Goal: Transaction & Acquisition: Obtain resource

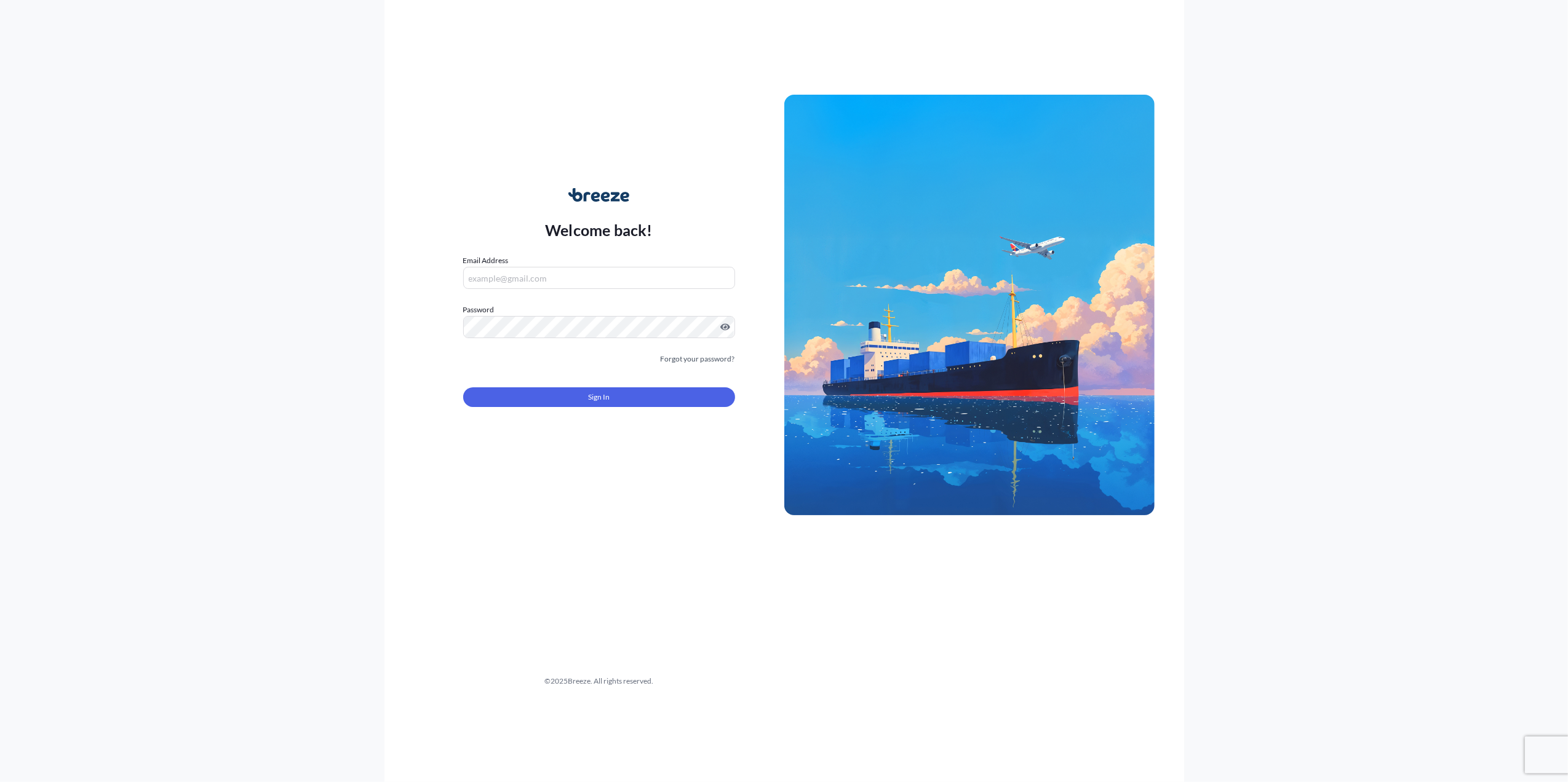
type input "[PERSON_NAME][EMAIL_ADDRESS][PERSON_NAME][DOMAIN_NAME]"
click at [559, 386] on div "Sign In" at bounding box center [599, 393] width 272 height 27
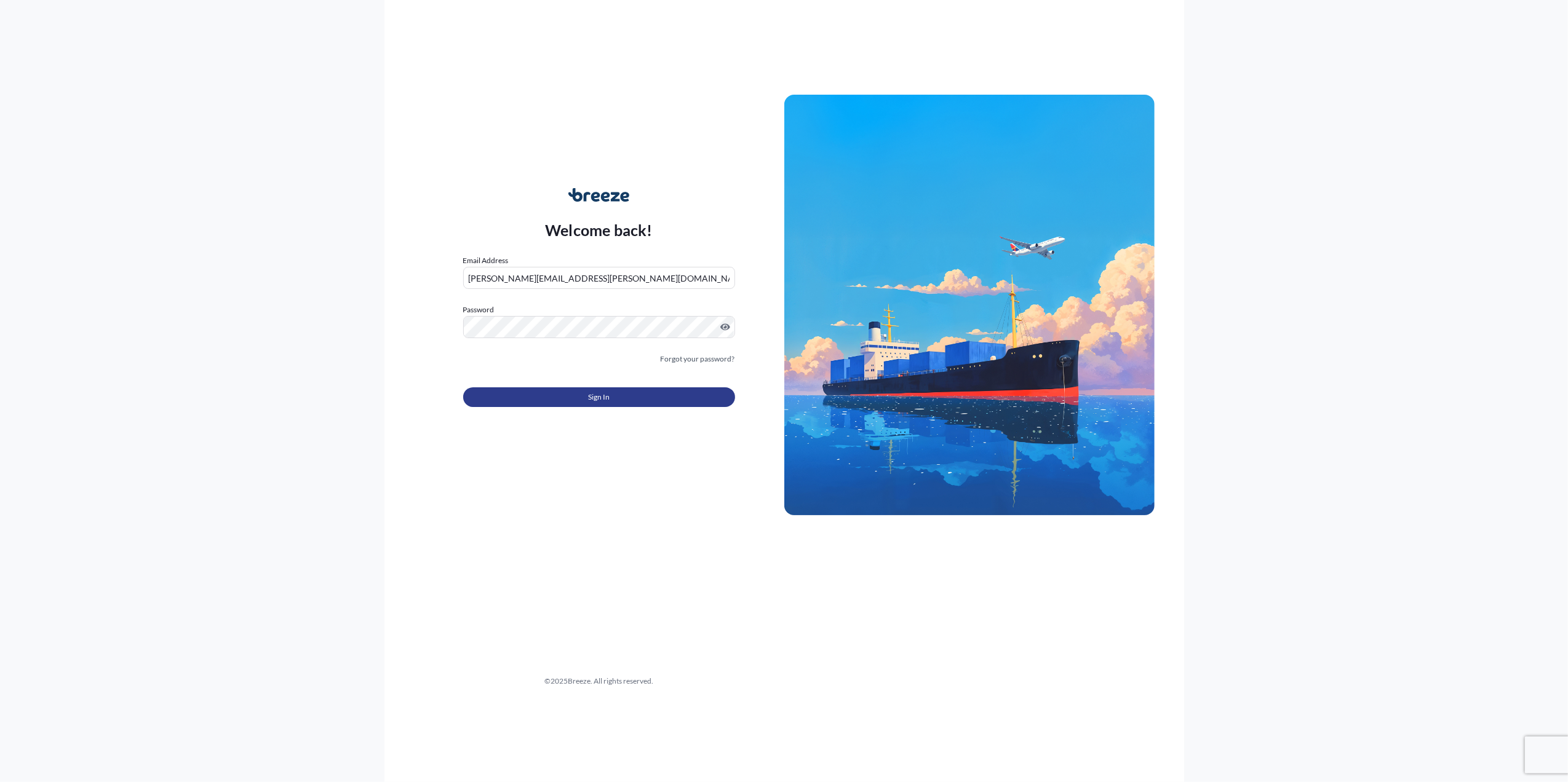
click at [561, 390] on button "Sign In" at bounding box center [599, 397] width 272 height 20
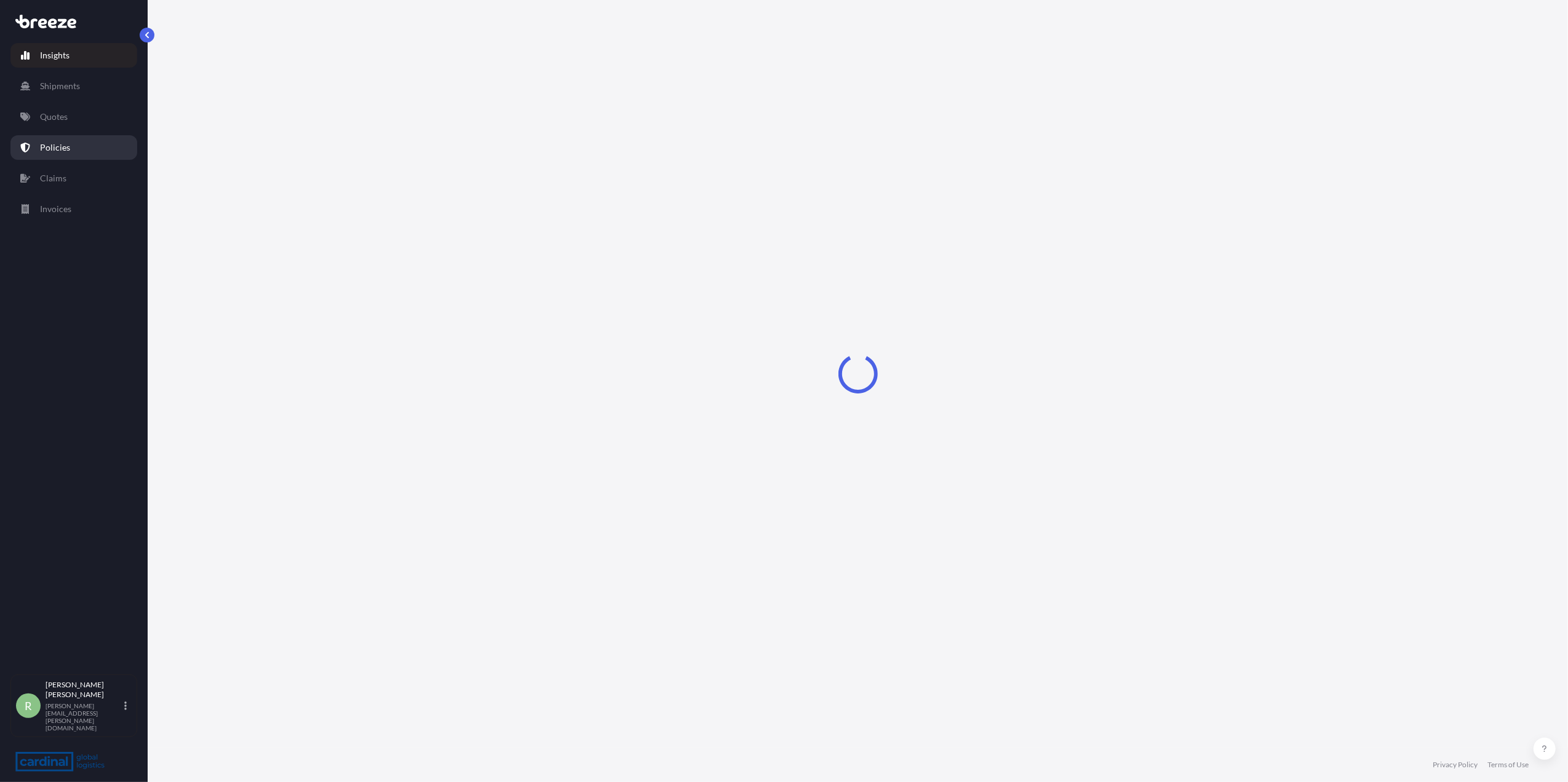
select select "2025"
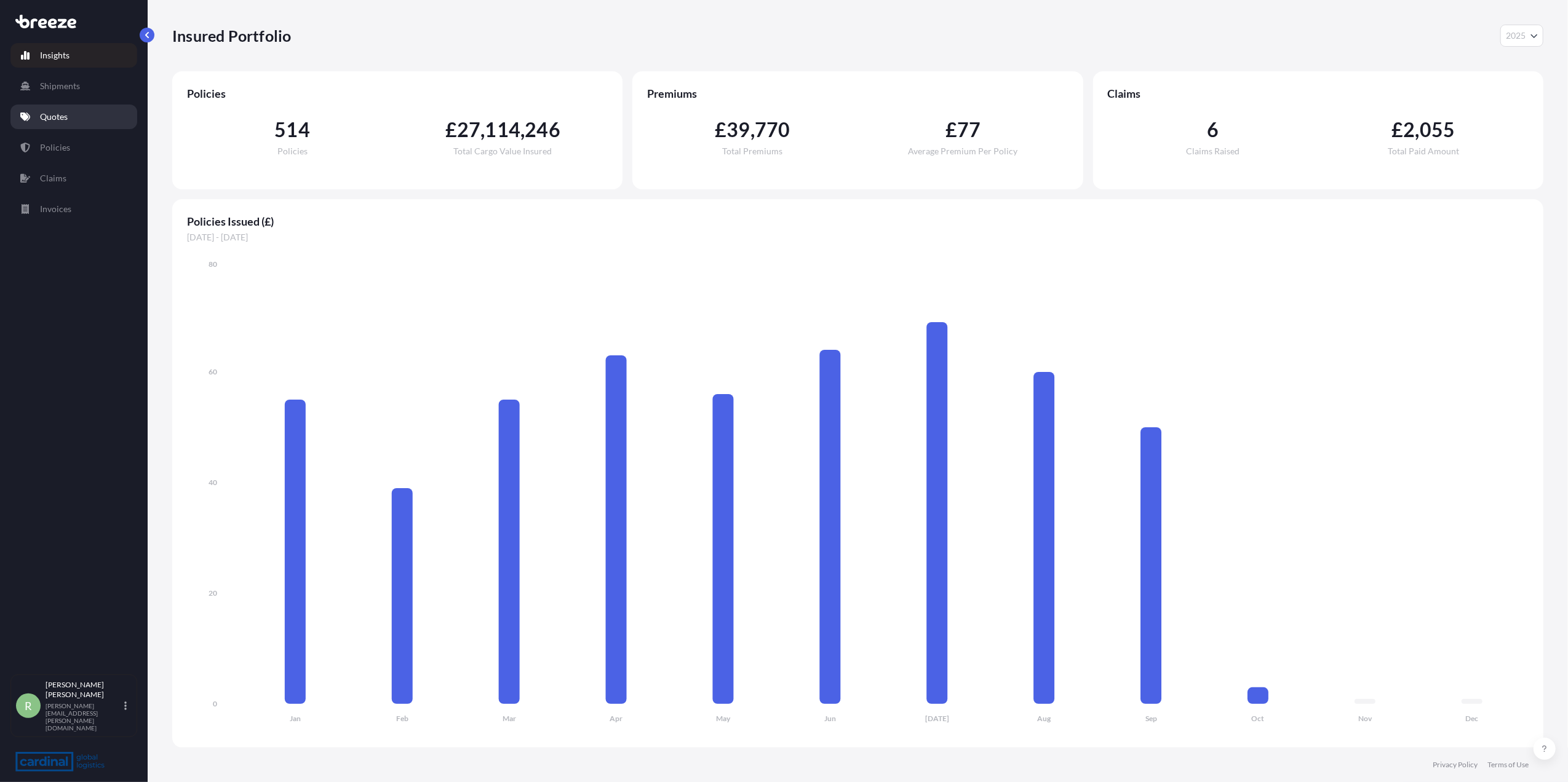
click at [57, 116] on p "Quotes" at bounding box center [53, 117] width 28 height 12
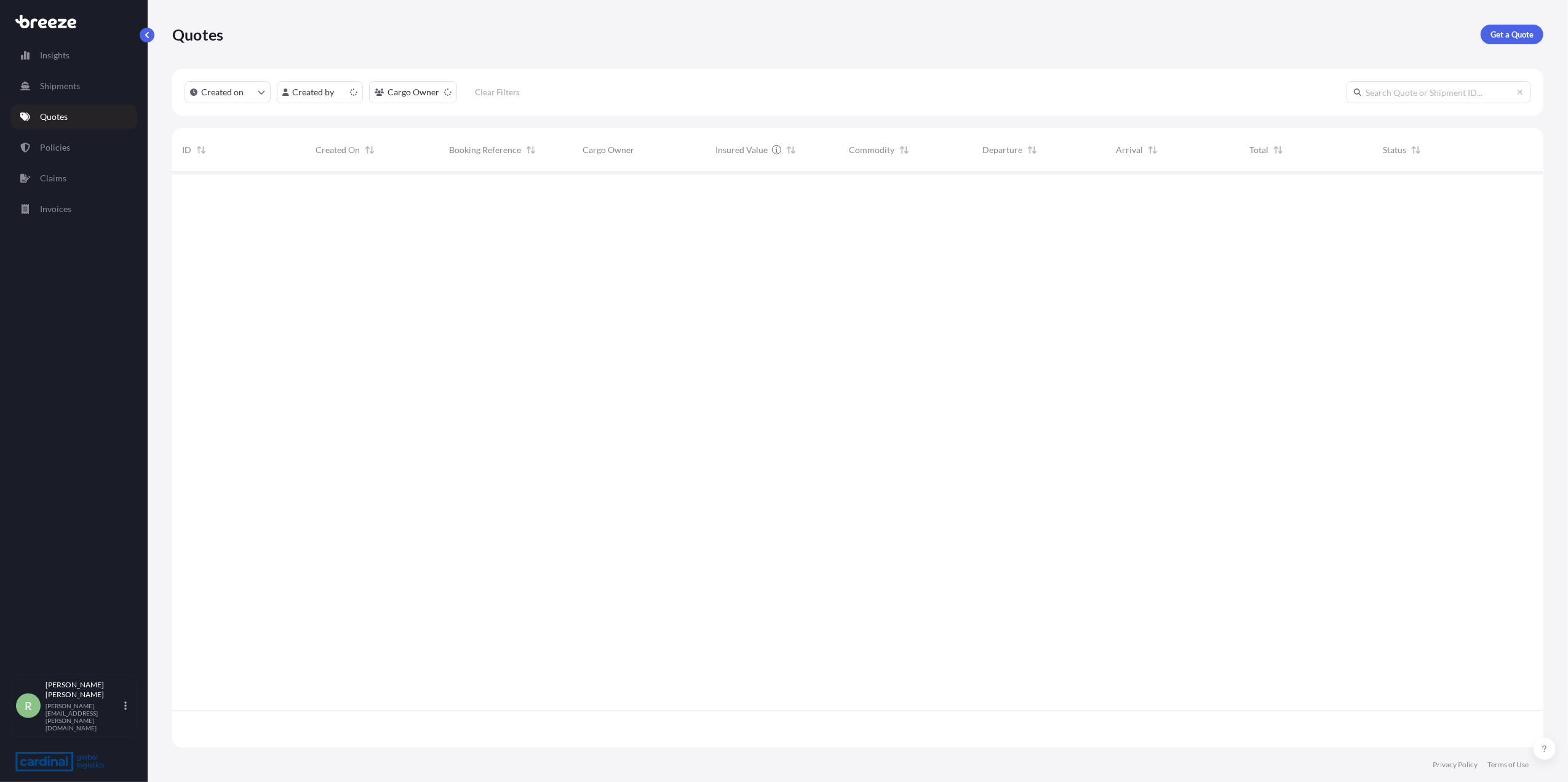
scroll to position [569, 1358]
click at [1520, 32] on p "Get a Quote" at bounding box center [1511, 35] width 43 height 12
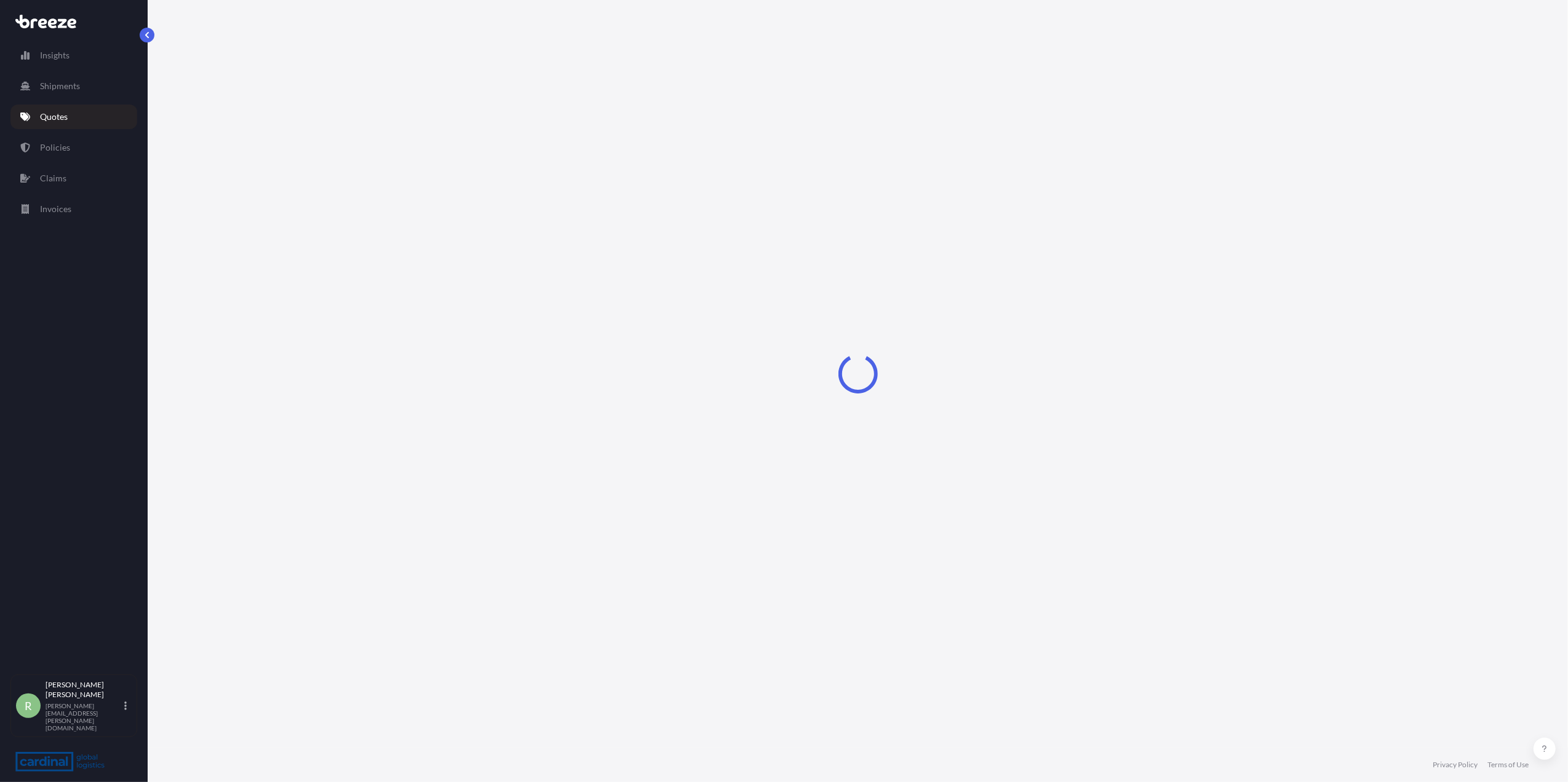
select select "Sea"
select select "1"
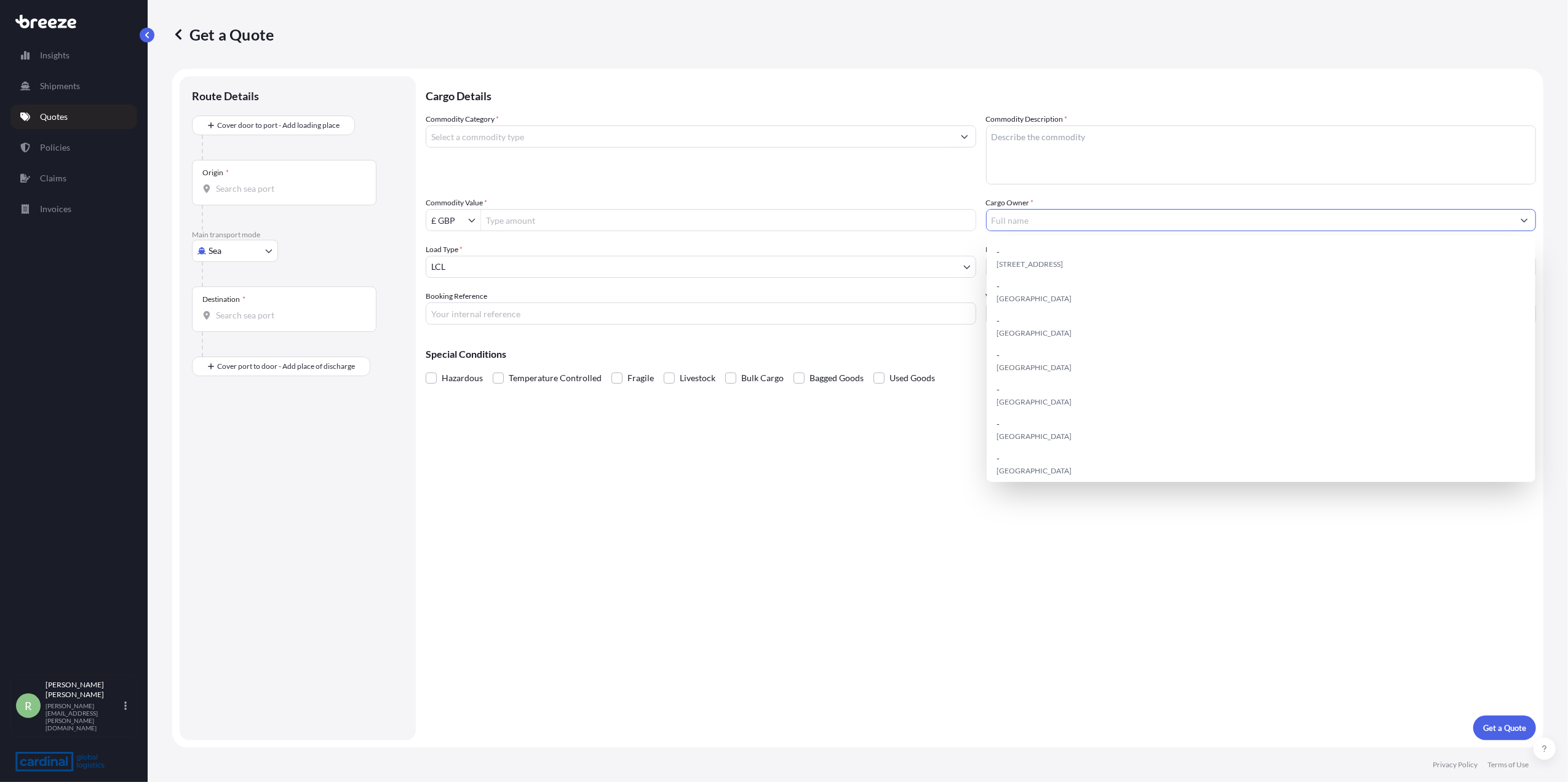
click at [1041, 215] on input "Cargo Owner *" at bounding box center [1250, 220] width 527 height 22
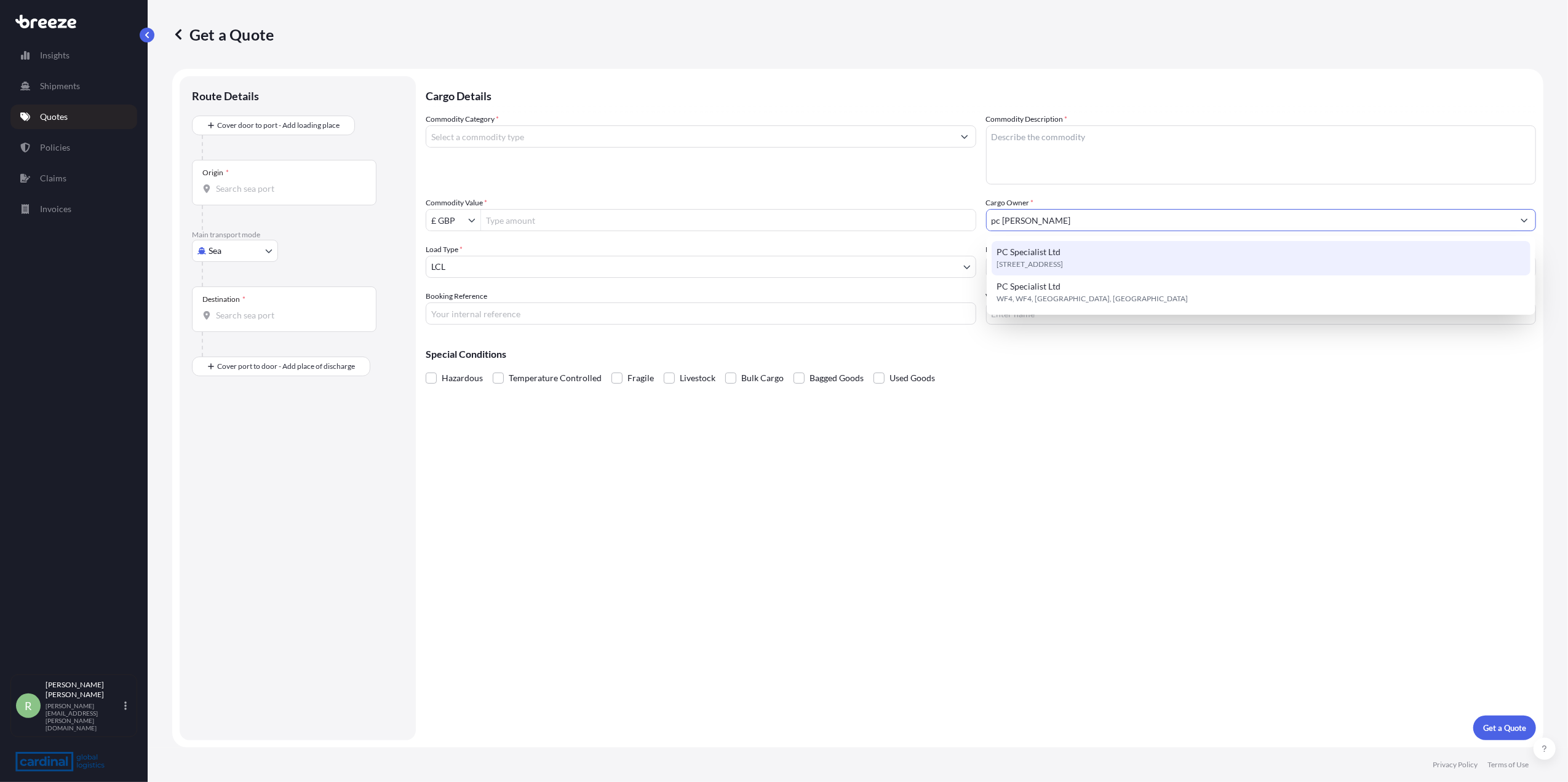
click at [1051, 246] on span "PC Specialist Ltd" at bounding box center [1028, 252] width 64 height 12
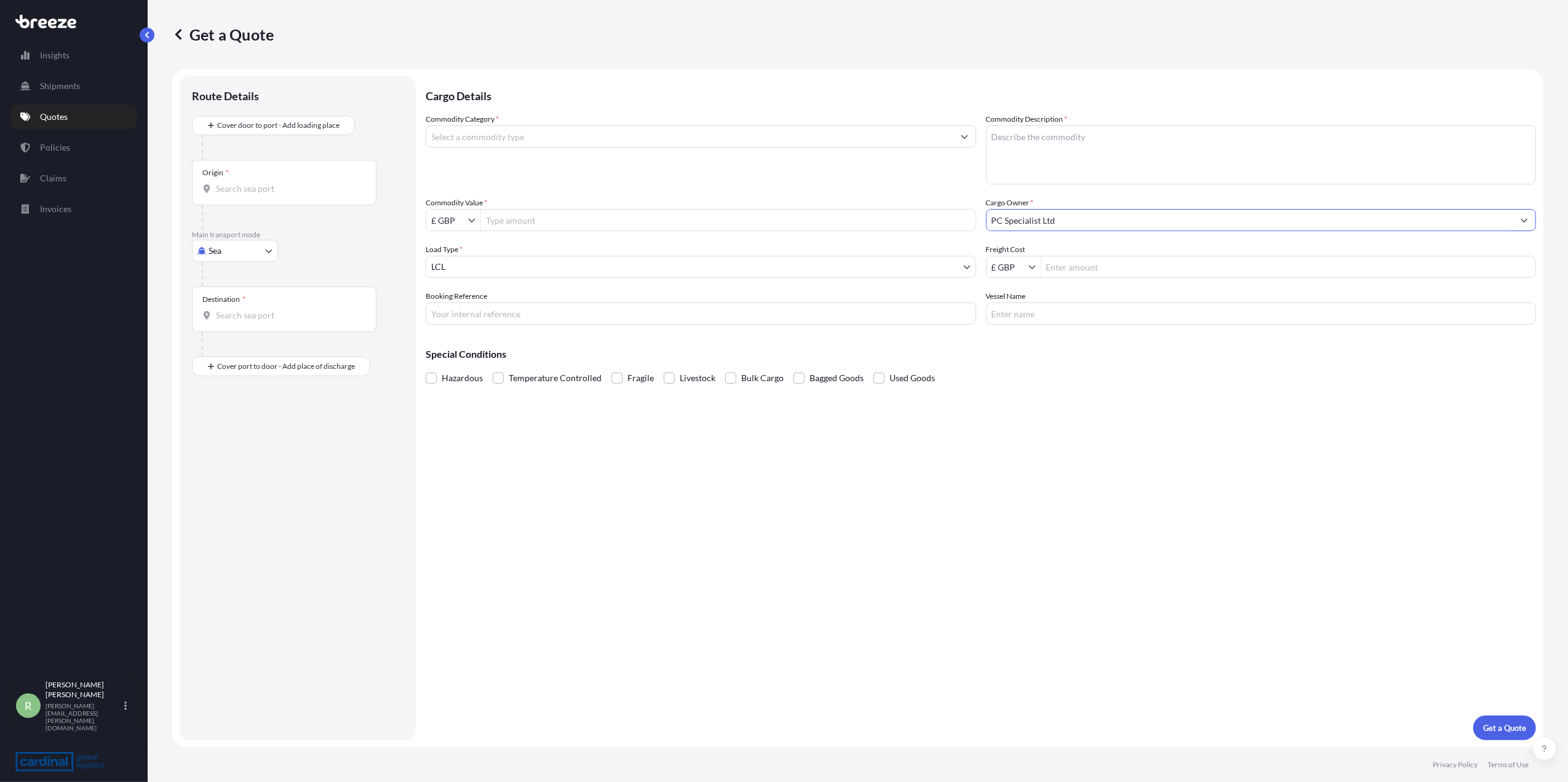
type input "PC Specialist Ltd"
click at [1079, 263] on input "Freight Cost" at bounding box center [1288, 266] width 494 height 22
type input "3,120"
click at [634, 222] on input "Commodity Value *" at bounding box center [728, 220] width 494 height 22
type input "228,840"
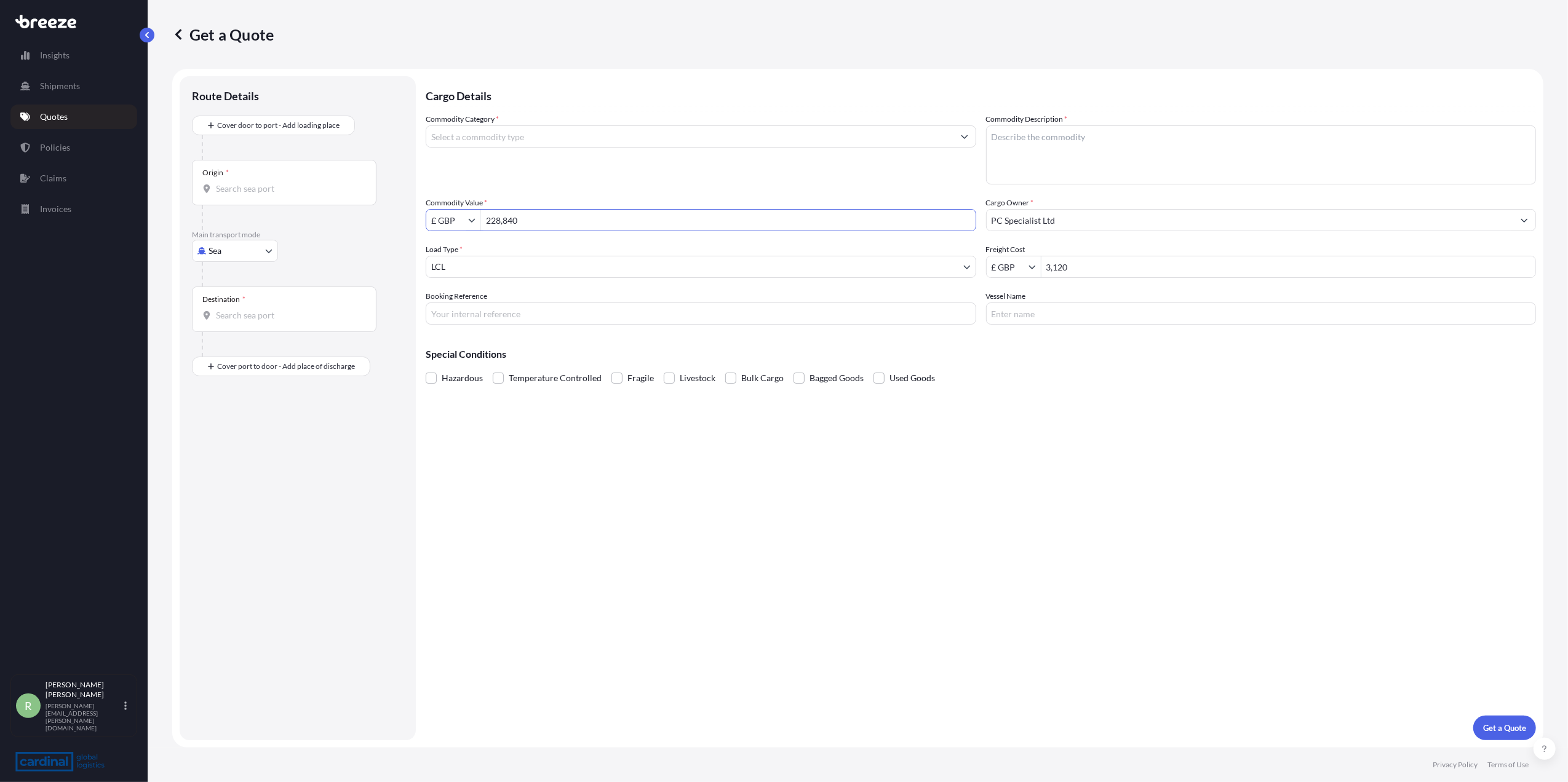
click at [475, 225] on button "Show suggestions" at bounding box center [474, 220] width 12 height 12
click at [445, 296] on div "$ USD" at bounding box center [453, 294] width 49 height 22
type input "$ USD"
click at [498, 133] on input "Commodity Category *" at bounding box center [690, 137] width 527 height 22
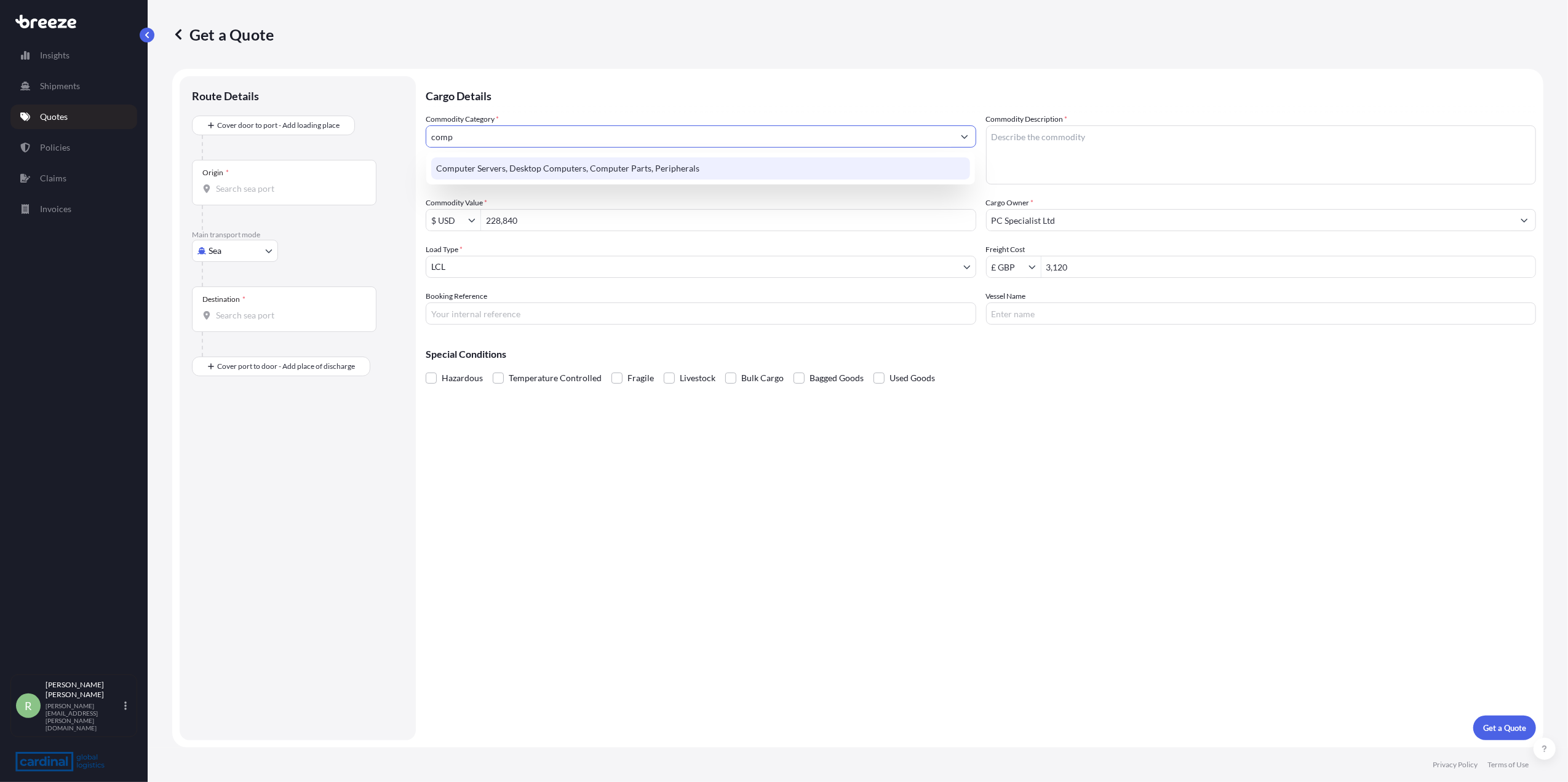
click at [481, 158] on div "Computer Servers, Desktop Computers, Computer Parts, Peripherals" at bounding box center [701, 168] width 539 height 22
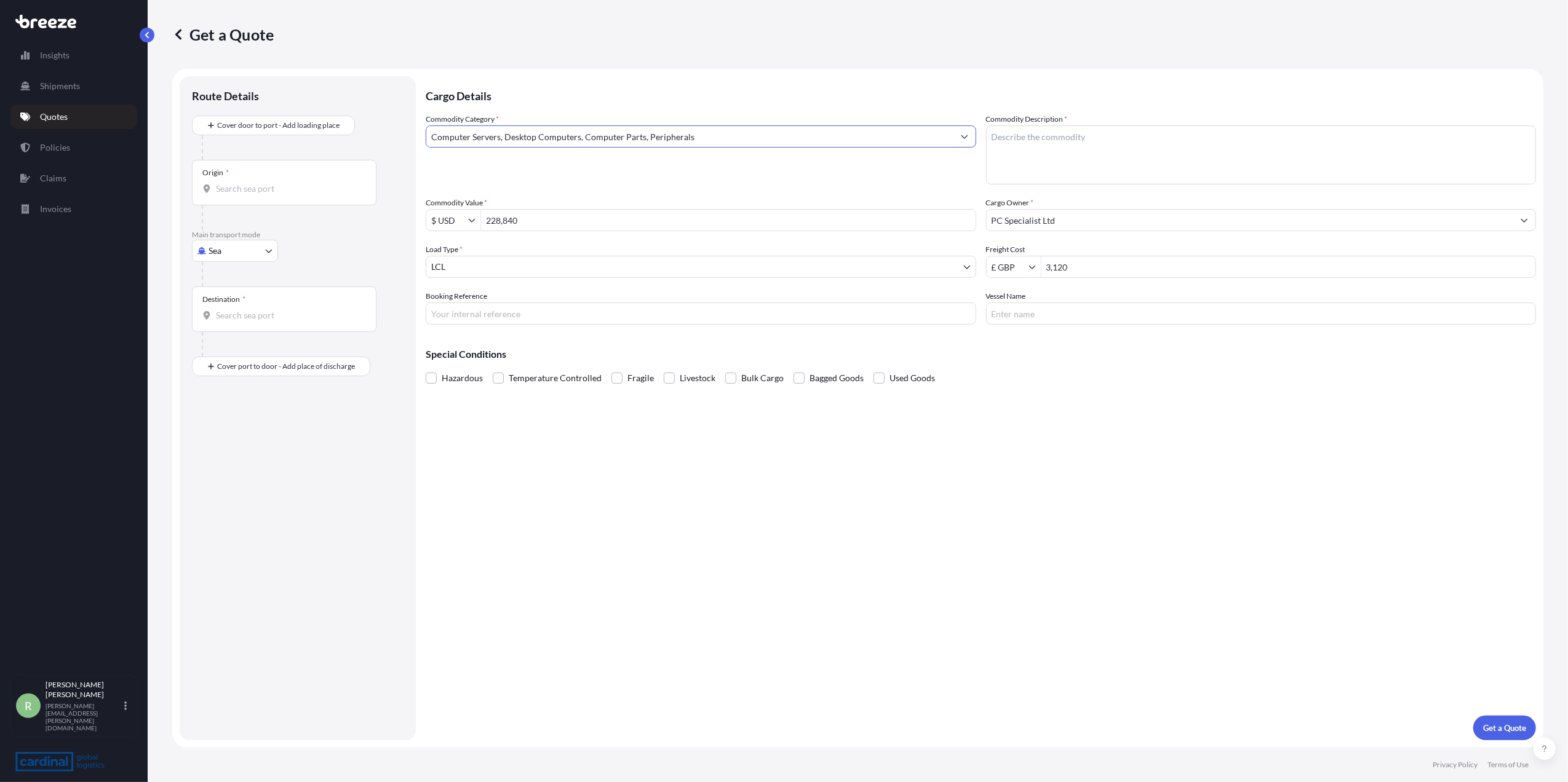
type input "Computer Servers, Desktop Computers, Computer Parts, Peripherals"
click at [1065, 136] on textarea "Commodity Description *" at bounding box center [1261, 155] width 550 height 59
click at [1115, 308] on input "Vessel Name" at bounding box center [1261, 314] width 550 height 22
click at [1069, 168] on textarea "Commodity Description *" at bounding box center [1261, 155] width 550 height 59
type textarea "vga card"
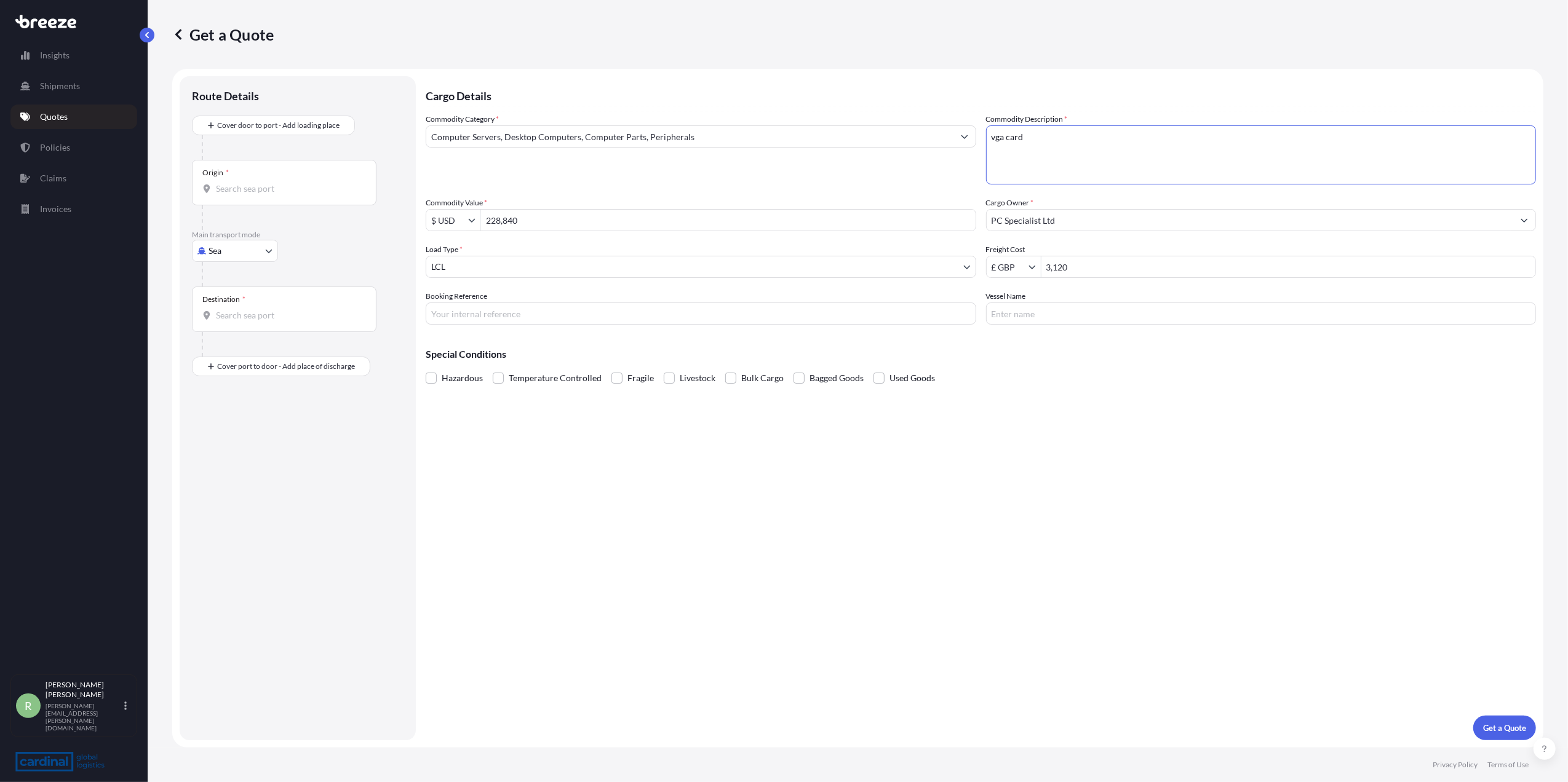
click at [242, 253] on body "Insights Shipments Quotes Policies Claims Invoices R [PERSON_NAME] Stuart [EMAI…" at bounding box center [784, 391] width 1568 height 782
click at [233, 301] on div "Air" at bounding box center [235, 305] width 76 height 22
select select "Air"
click at [251, 187] on input "Origin *" at bounding box center [288, 193] width 146 height 12
click at [264, 229] on span "HK HKG - [GEOGRAPHIC_DATA], [GEOGRAPHIC_DATA]" at bounding box center [329, 237] width 191 height 25
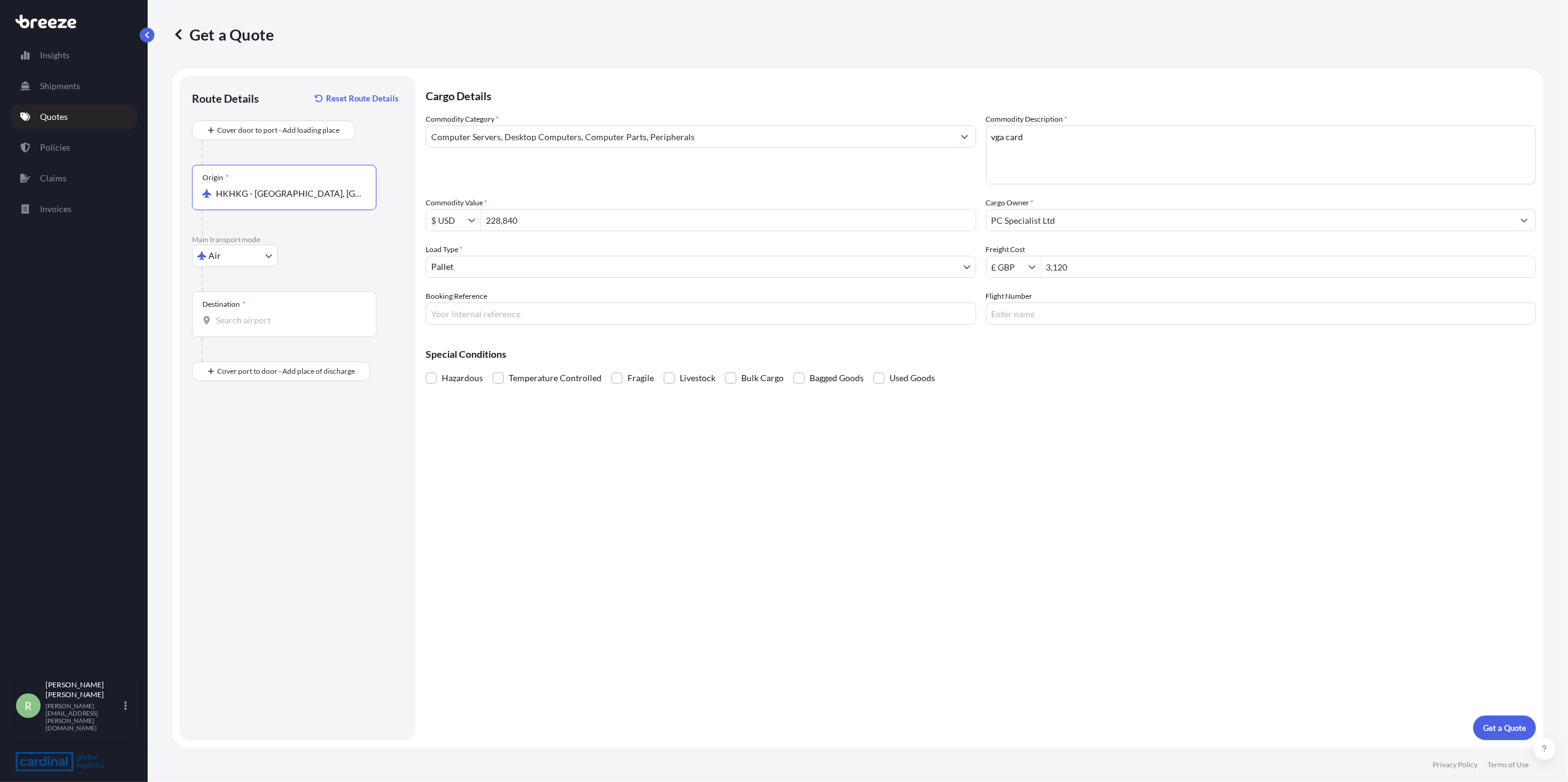
type input "HKHKG - [GEOGRAPHIC_DATA], [GEOGRAPHIC_DATA]"
click at [276, 316] on input "Destination *" at bounding box center [288, 320] width 146 height 12
click at [283, 382] on div "GBMNC / MAN - Man [PERSON_NAME], [GEOGRAPHIC_DATA]" at bounding box center [313, 399] width 233 height 35
type input "GBMNC / MAN - [GEOGRAPHIC_DATA], [GEOGRAPHIC_DATA]"
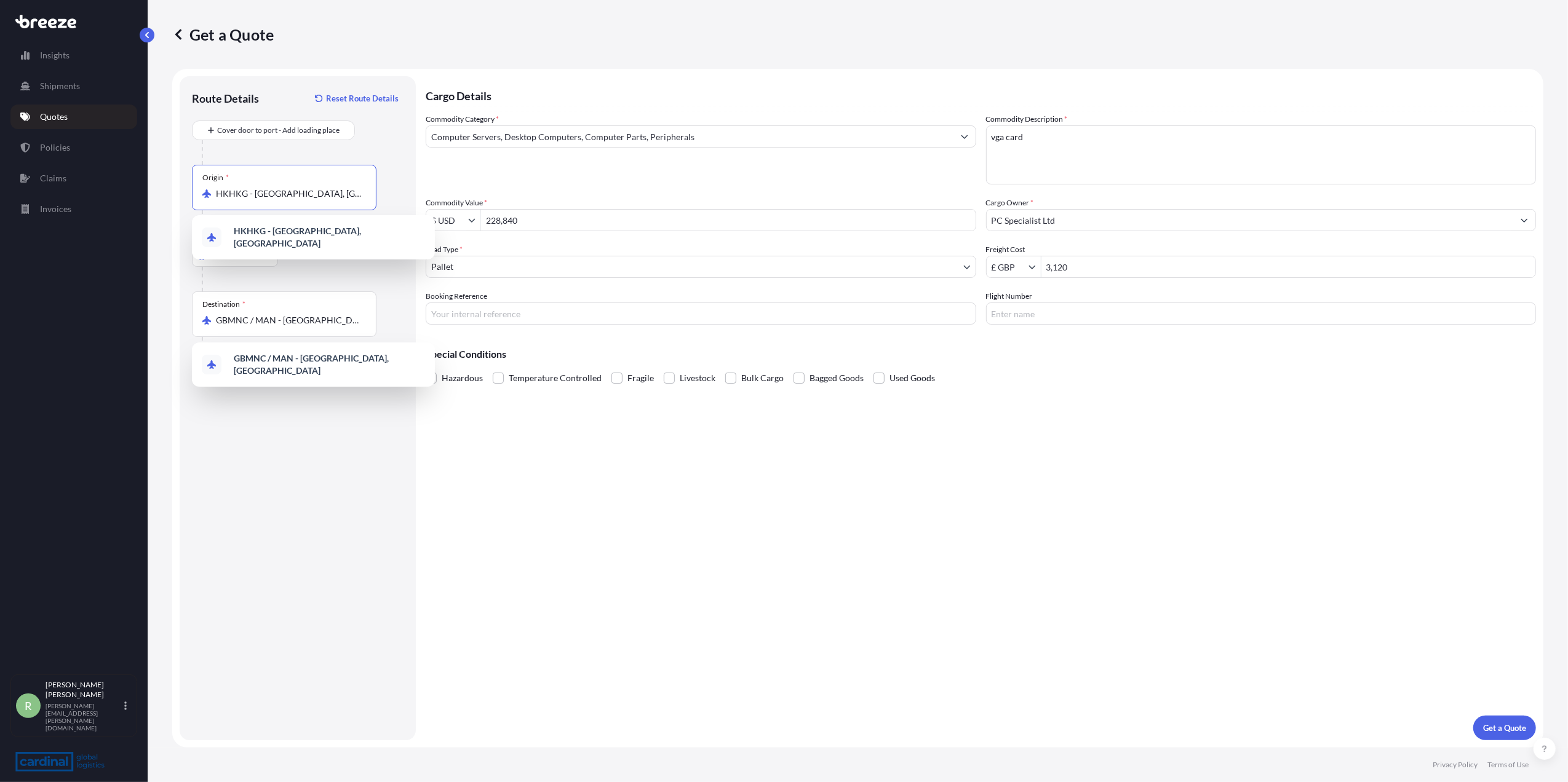
drag, startPoint x: 329, startPoint y: 194, endPoint x: 347, endPoint y: 192, distance: 18.1
click at [332, 194] on input "HKHKG - [GEOGRAPHIC_DATA], [GEOGRAPHIC_DATA]" at bounding box center [288, 193] width 146 height 12
drag, startPoint x: 351, startPoint y: 192, endPoint x: 168, endPoint y: 203, distance: 183.3
click at [168, 203] on div "Get a Quote Route Details Reset Route Details Cover door to port - Add loading …" at bounding box center [857, 373] width 1420 height 747
click at [260, 237] on span "SGSIN - Singap ore, Singap ore" at bounding box center [287, 235] width 108 height 12
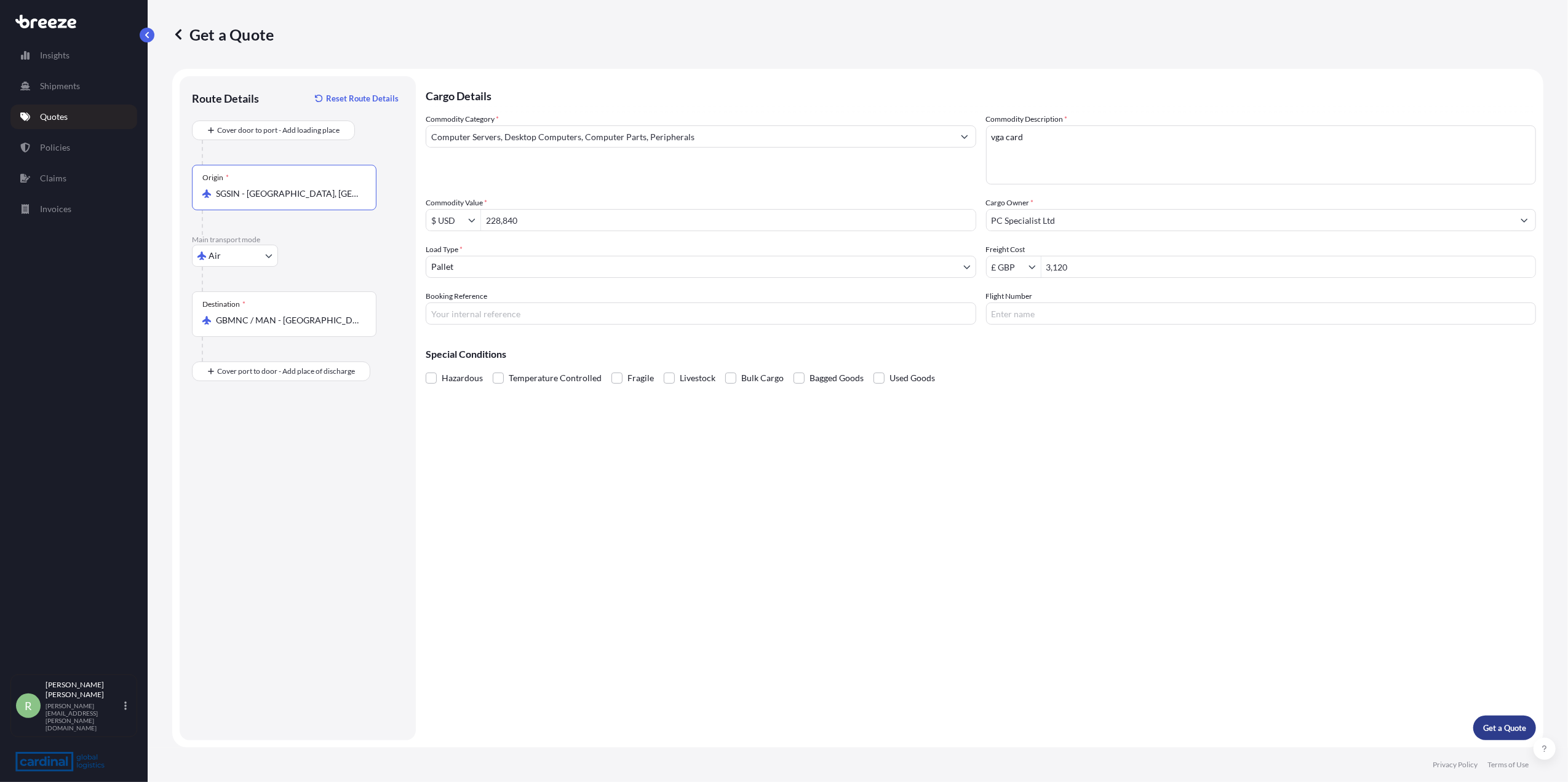
type input "SGSIN - [GEOGRAPHIC_DATA], [GEOGRAPHIC_DATA]"
click at [1491, 719] on button "Get a Quote" at bounding box center [1504, 728] width 62 height 25
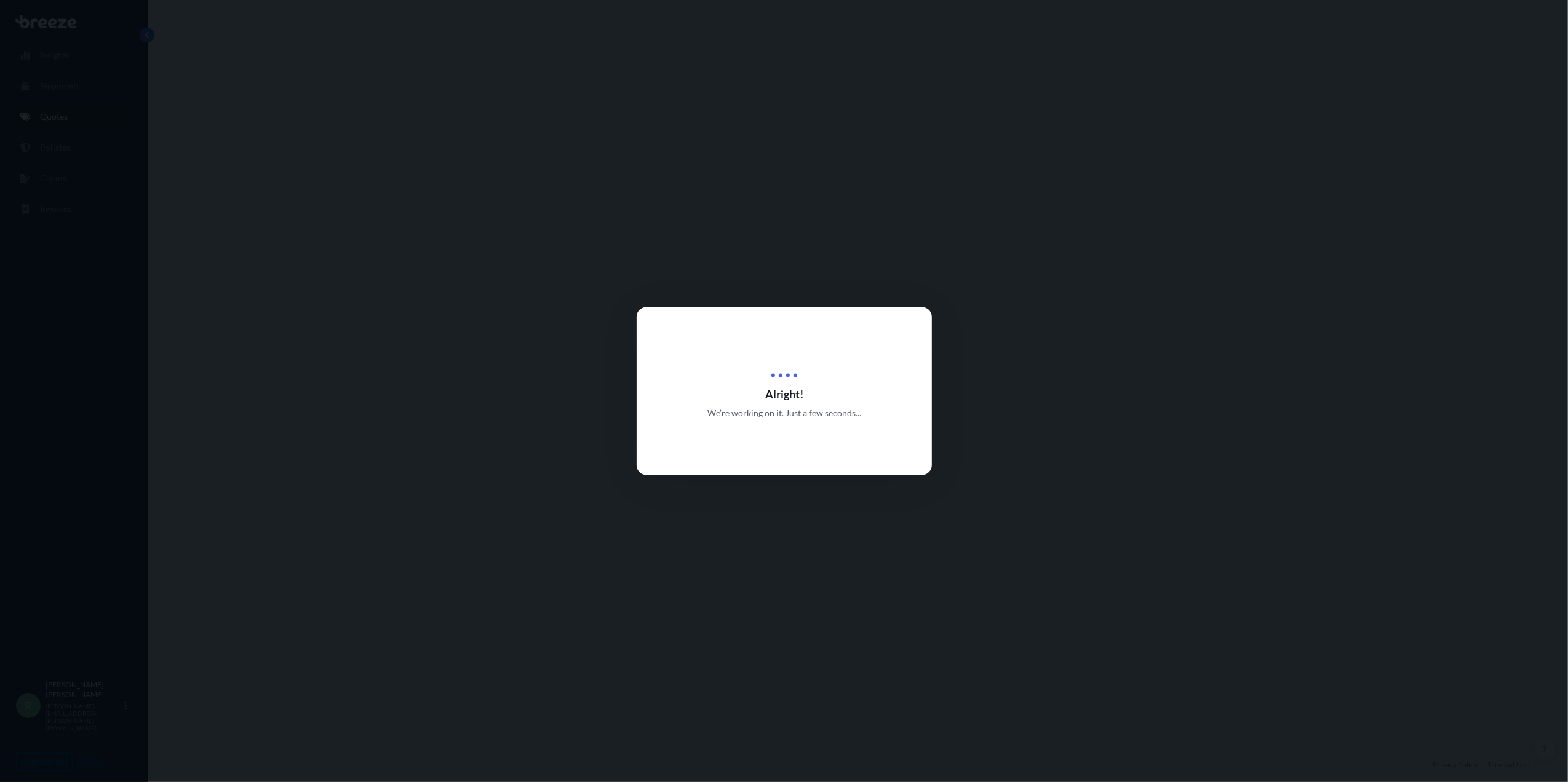
select select "Air"
select select "1"
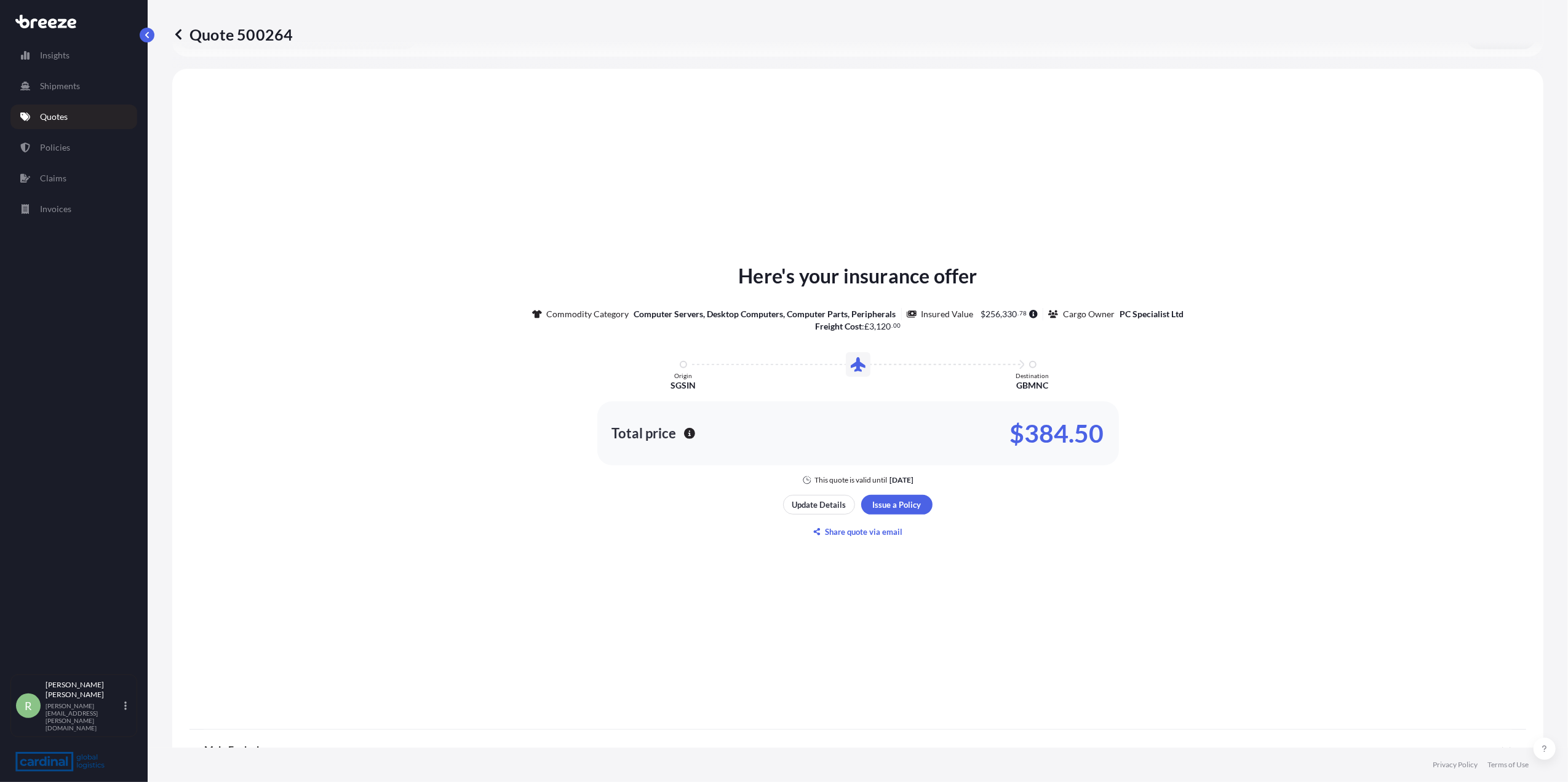
scroll to position [402, 0]
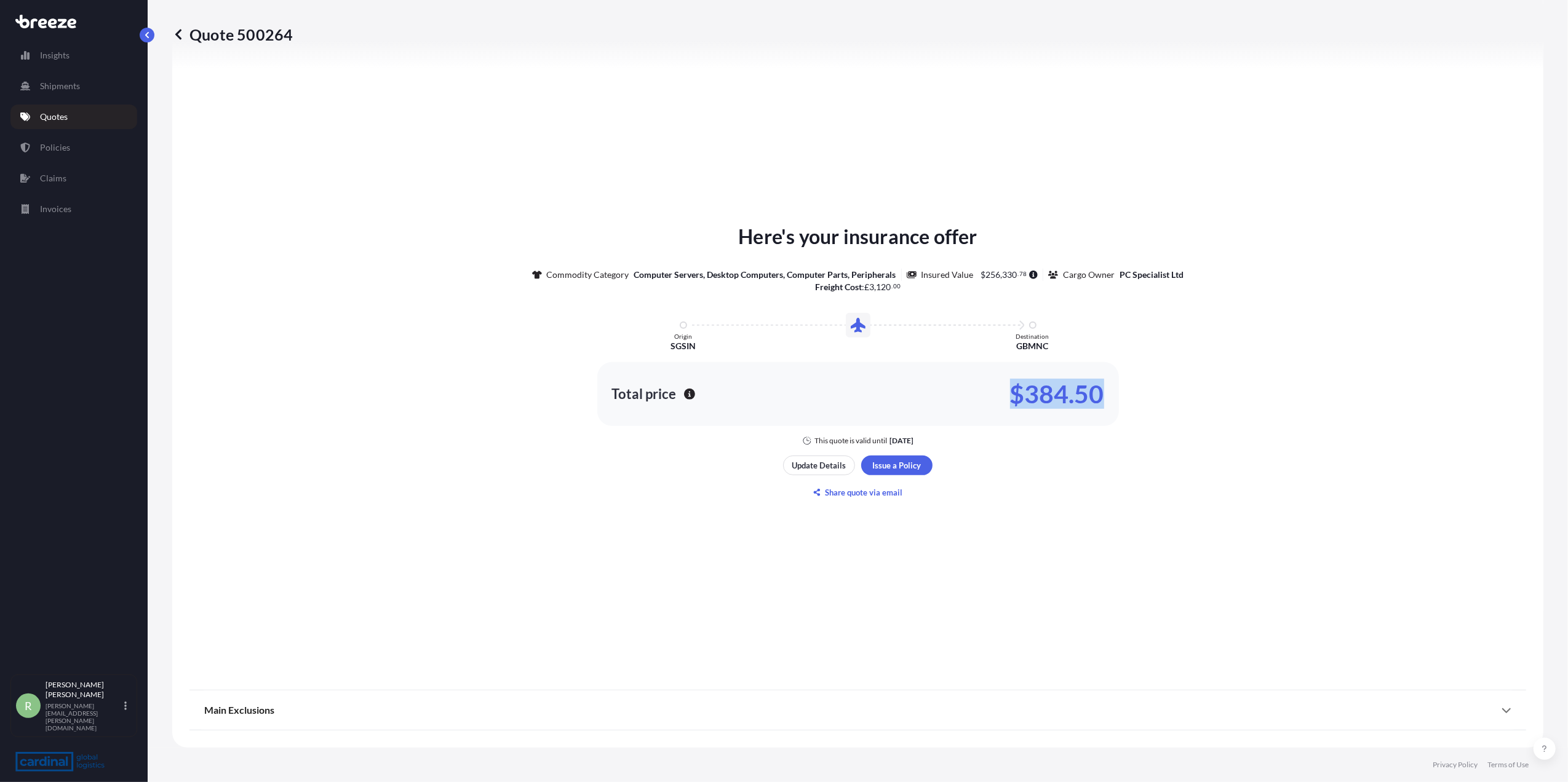
drag, startPoint x: 1105, startPoint y: 392, endPoint x: 1009, endPoint y: 399, distance: 96.3
click at [1009, 399] on div "Total price $384.50" at bounding box center [857, 394] width 522 height 64
copy p "$384.50"
